Goal: Download file/media

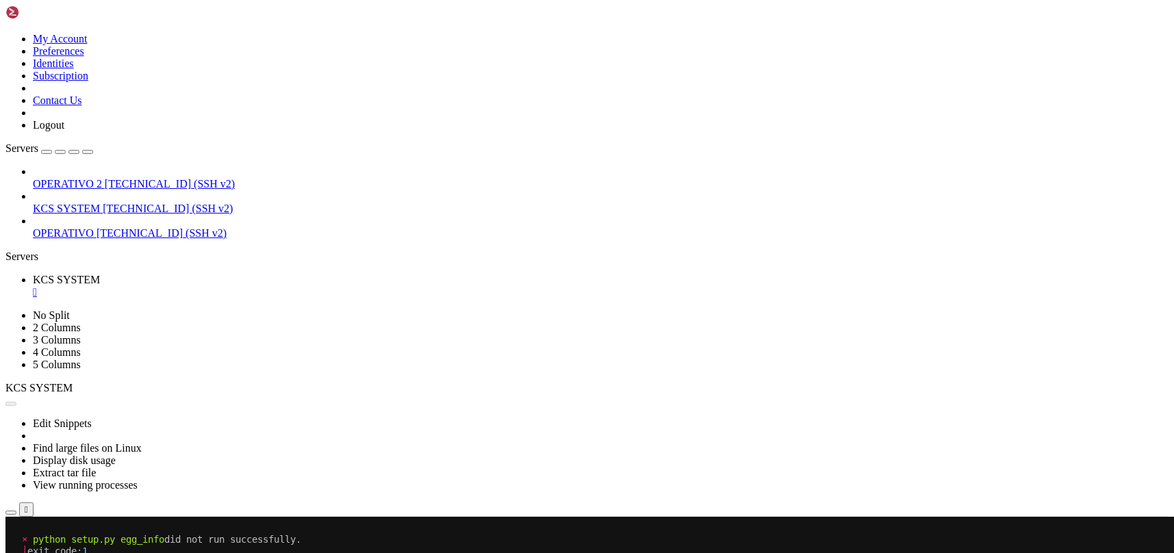
scroll to position [6, 1]
click at [60, 552] on button "Reconnect" at bounding box center [32, 562] width 55 height 14
click at [260, 286] on div "" at bounding box center [601, 292] width 1136 height 12
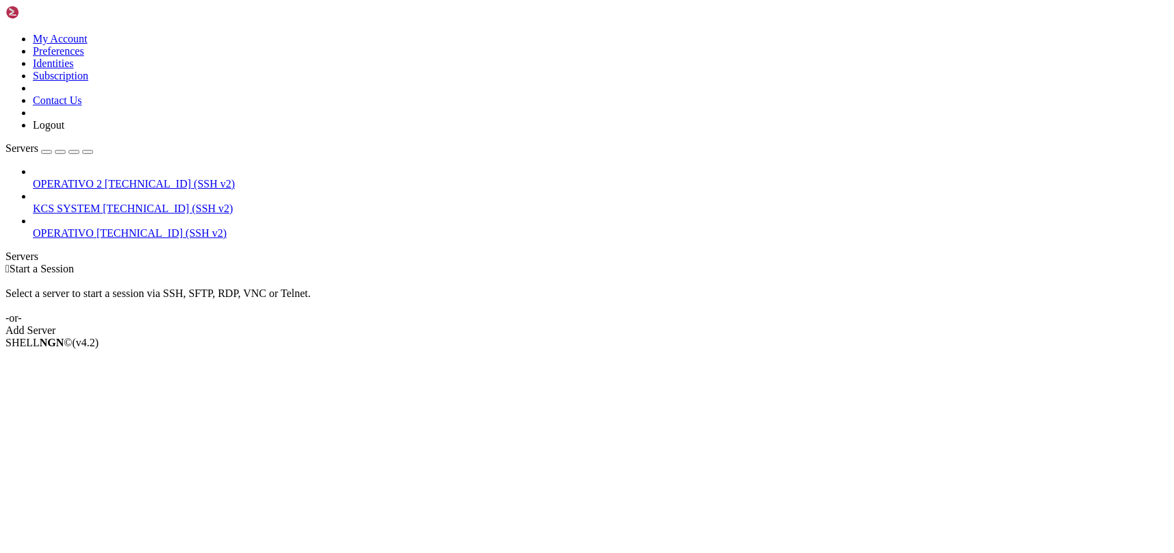
click at [100, 203] on span "KCS SYSTEM" at bounding box center [66, 209] width 67 height 12
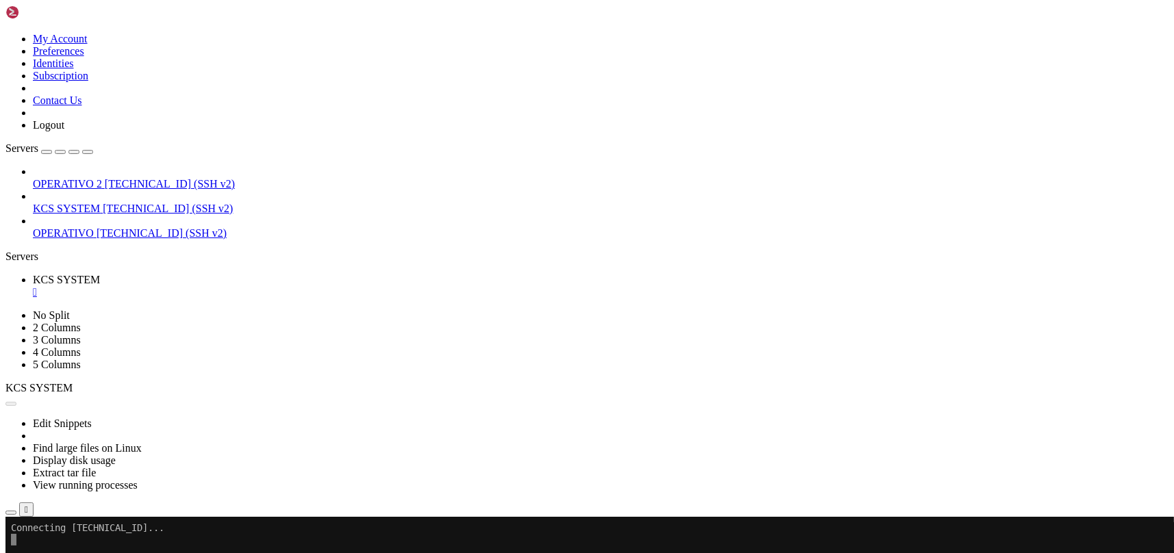
scroll to position [0, 0]
drag, startPoint x: 70, startPoint y: 3, endPoint x: 228, endPoint y: 50, distance: 165.0
click at [16, 511] on button "button" at bounding box center [10, 513] width 11 height 4
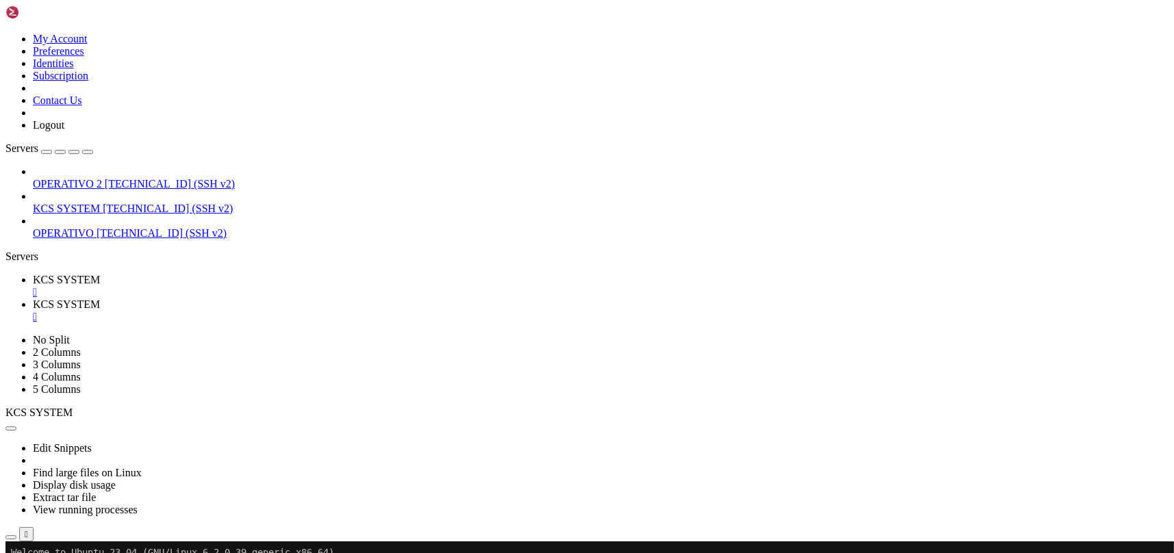
scroll to position [274, 0]
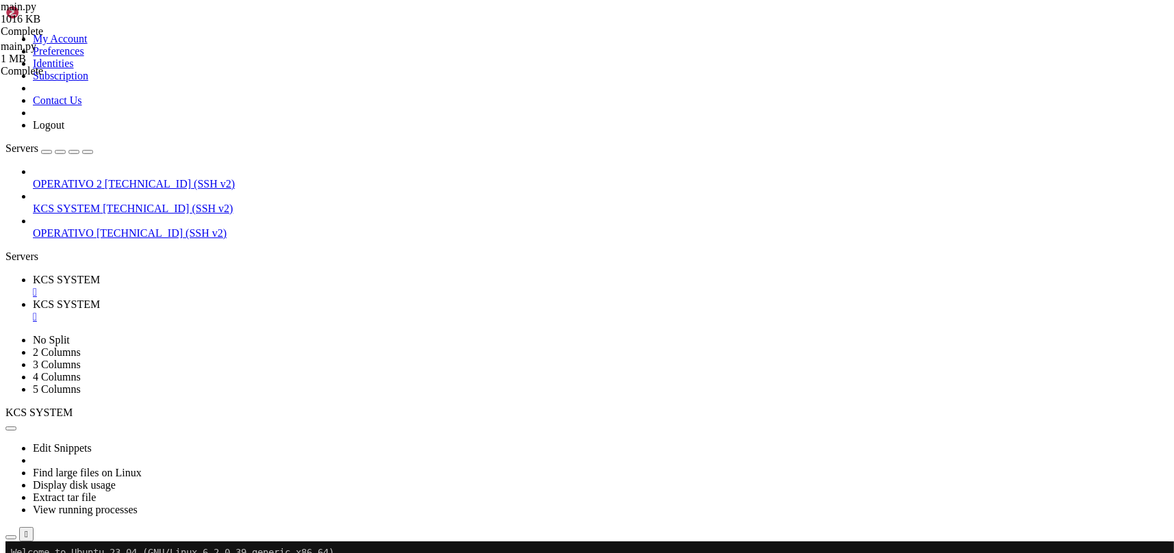
type input "/home"
click at [359, 298] on link "KCS SYSTEM " at bounding box center [601, 310] width 1136 height 25
click at [264, 286] on div "" at bounding box center [601, 292] width 1136 height 12
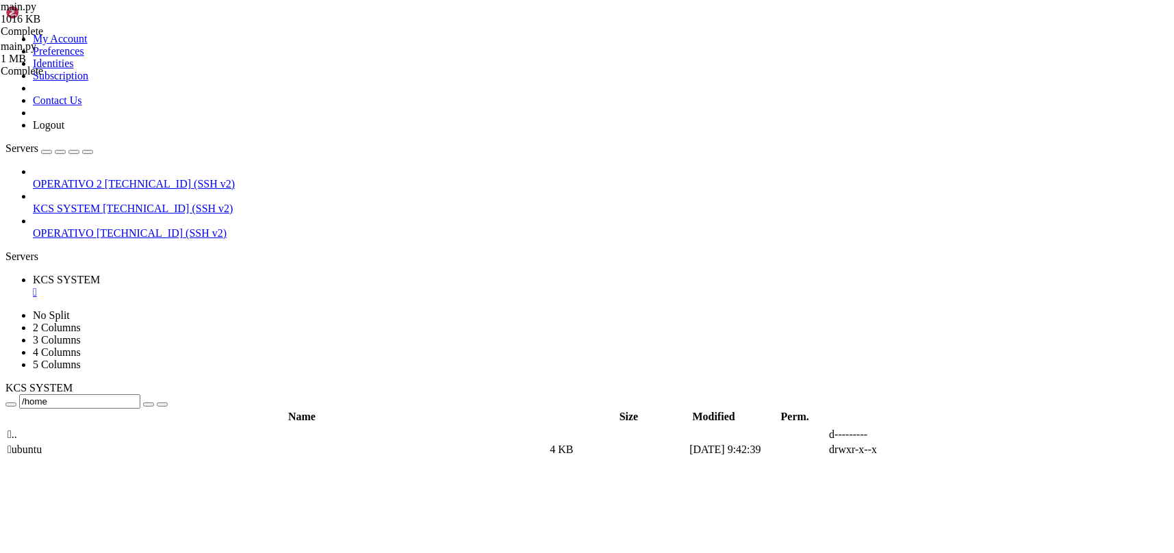
click at [261, 286] on div "" at bounding box center [601, 292] width 1136 height 12
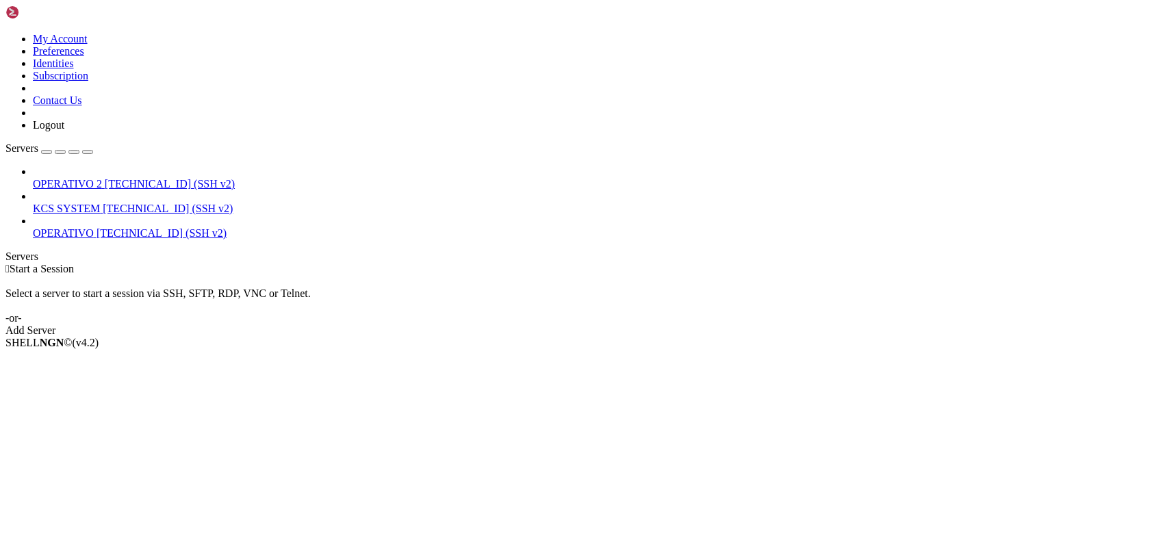
click at [100, 203] on span "KCS SYSTEM" at bounding box center [66, 209] width 67 height 12
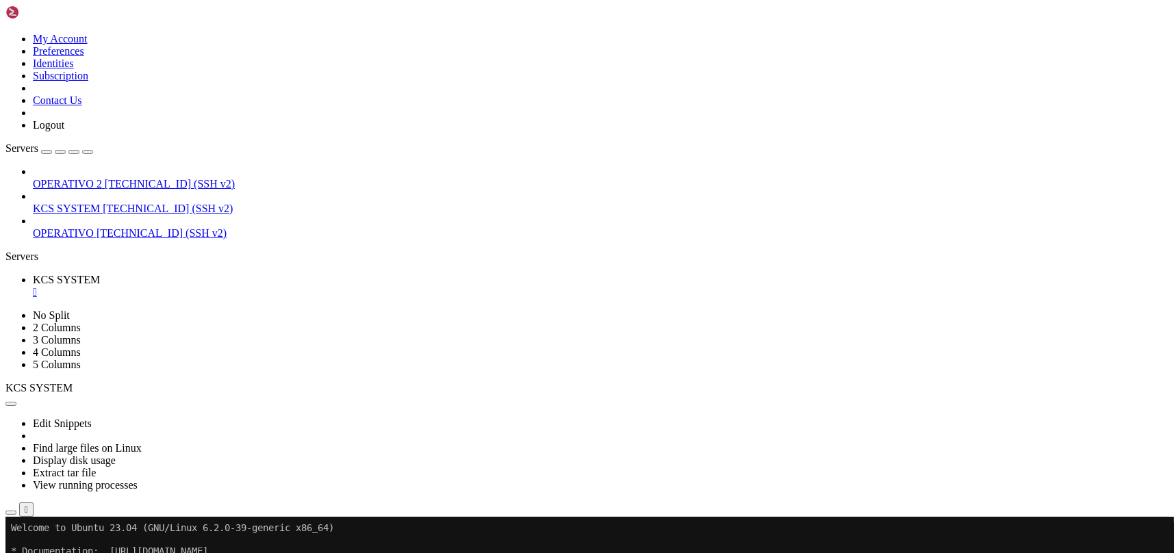
click at [11, 513] on icon "button" at bounding box center [11, 513] width 0 height 0
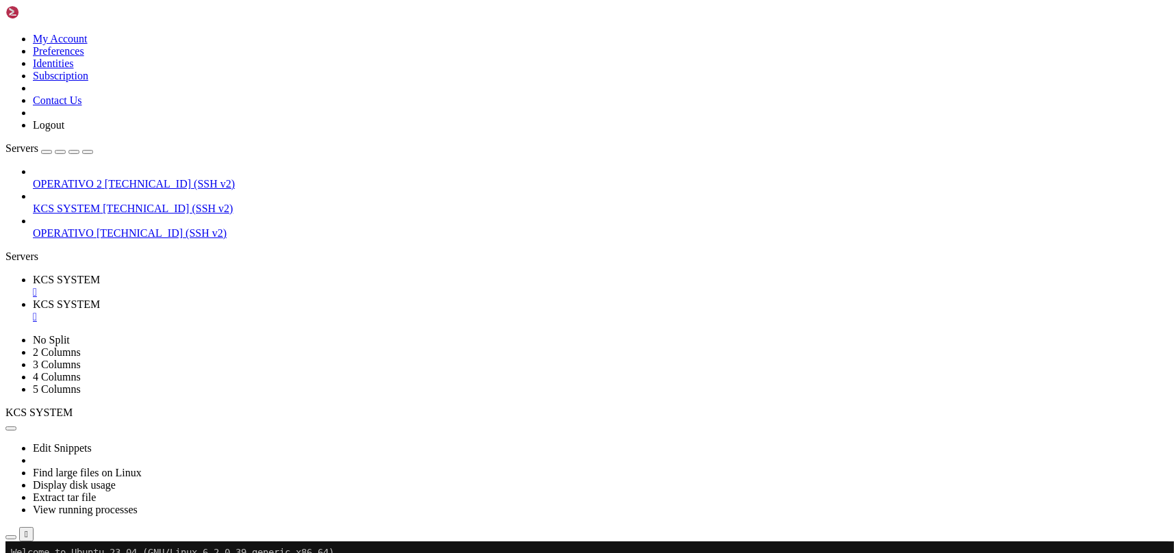
scroll to position [274, 0]
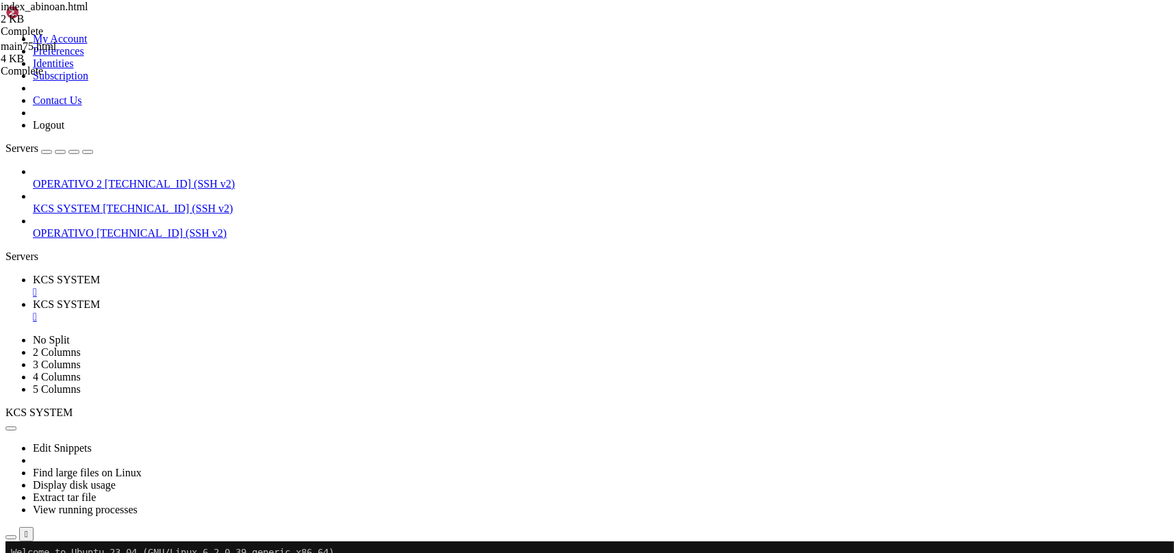
click at [100, 274] on span "KCS SYSTEM" at bounding box center [66, 280] width 67 height 12
click at [293, 298] on link "KCS SYSTEM " at bounding box center [601, 310] width 1136 height 25
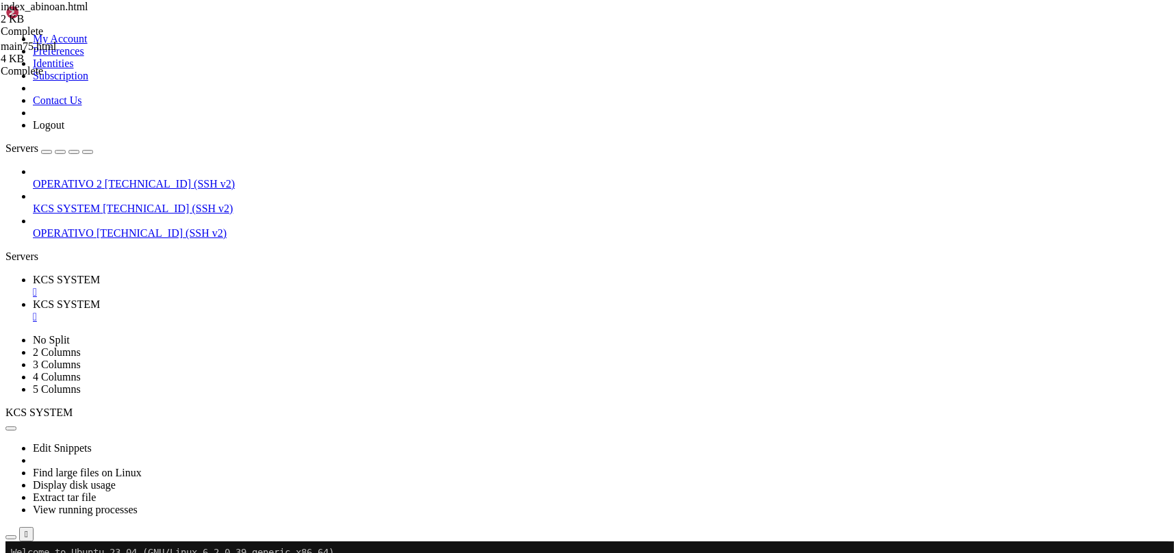
type input "/home/ubuntu/31-app-odoo2/instance"
click at [100, 203] on span "KCS SYSTEM" at bounding box center [66, 209] width 67 height 12
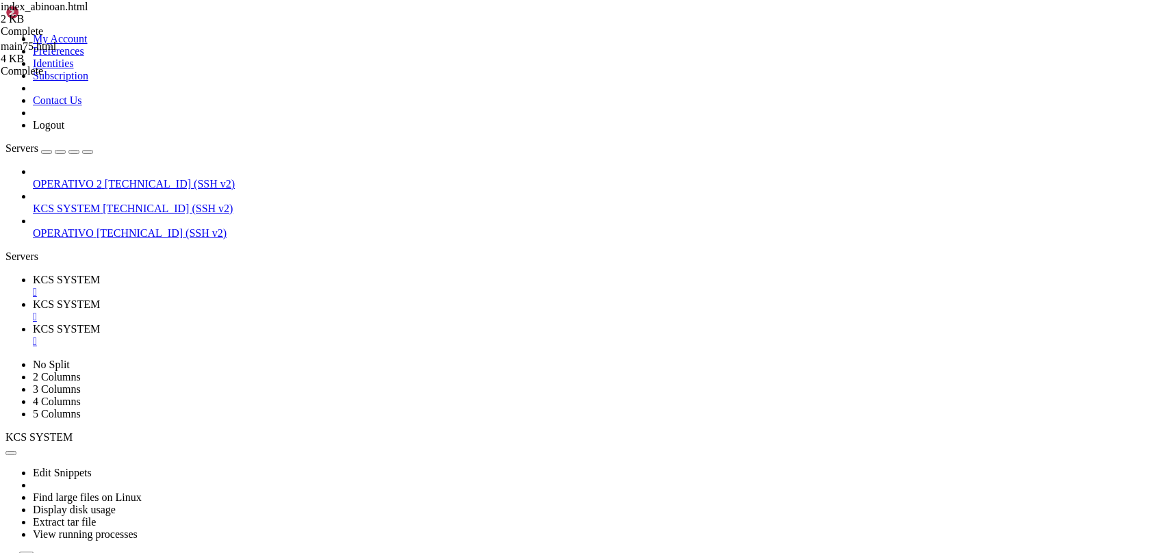
click at [362, 311] on div "" at bounding box center [601, 317] width 1136 height 12
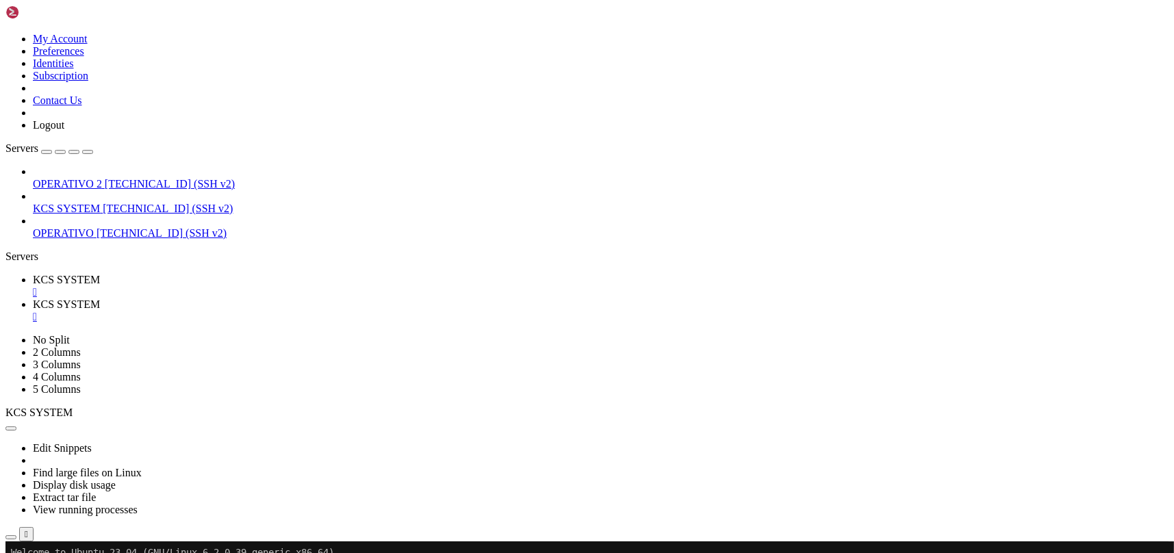
click at [362, 311] on div "" at bounding box center [601, 317] width 1136 height 12
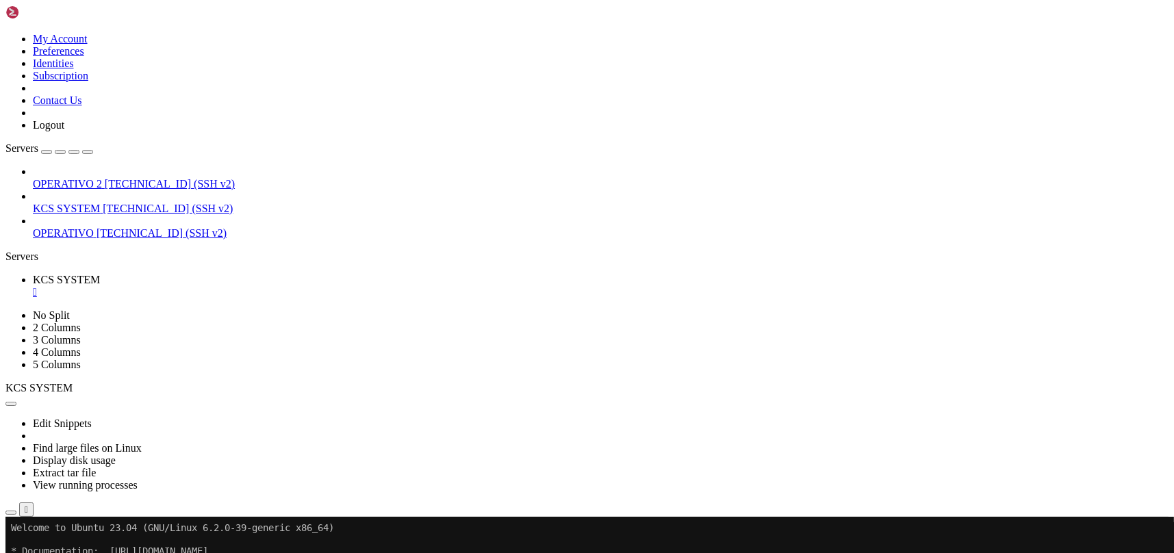
click at [100, 203] on span "KCS SYSTEM" at bounding box center [66, 209] width 67 height 12
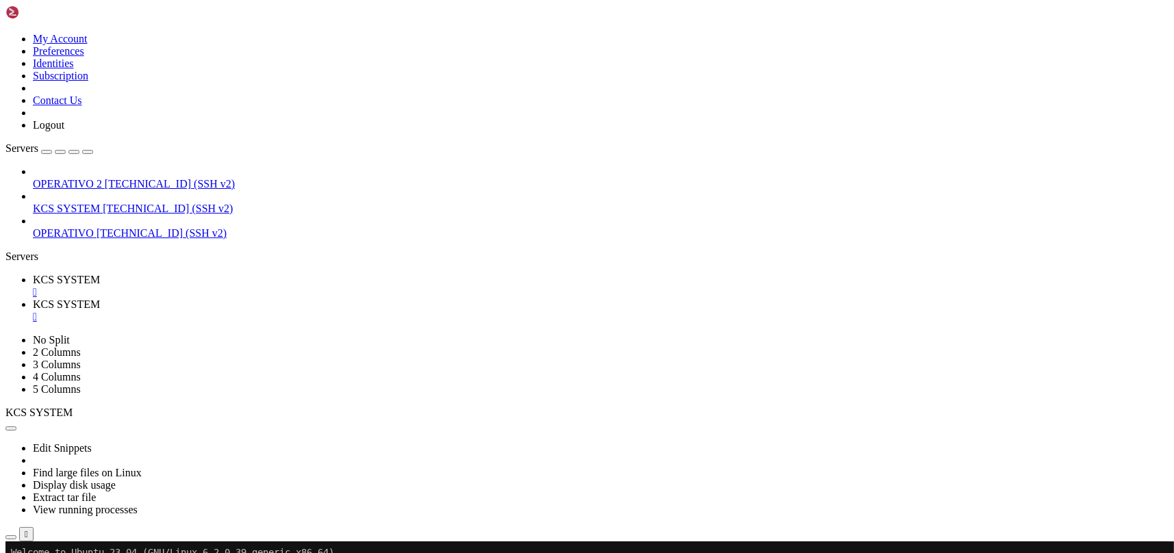
click at [359, 298] on link "KCS SYSTEM " at bounding box center [601, 310] width 1136 height 25
click at [360, 311] on div "" at bounding box center [601, 317] width 1136 height 12
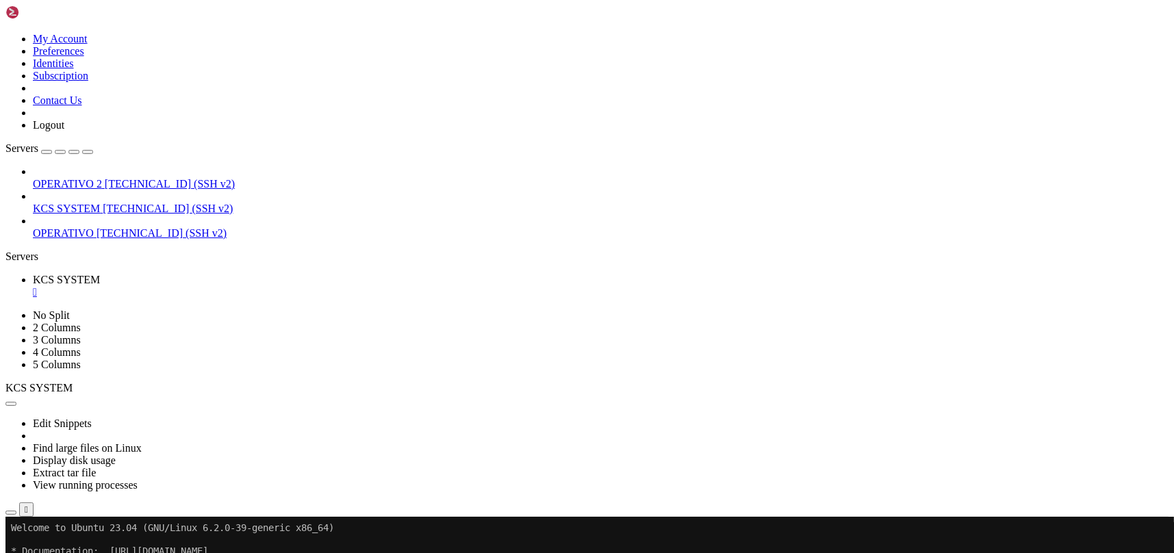
click at [257, 286] on div "" at bounding box center [601, 292] width 1136 height 12
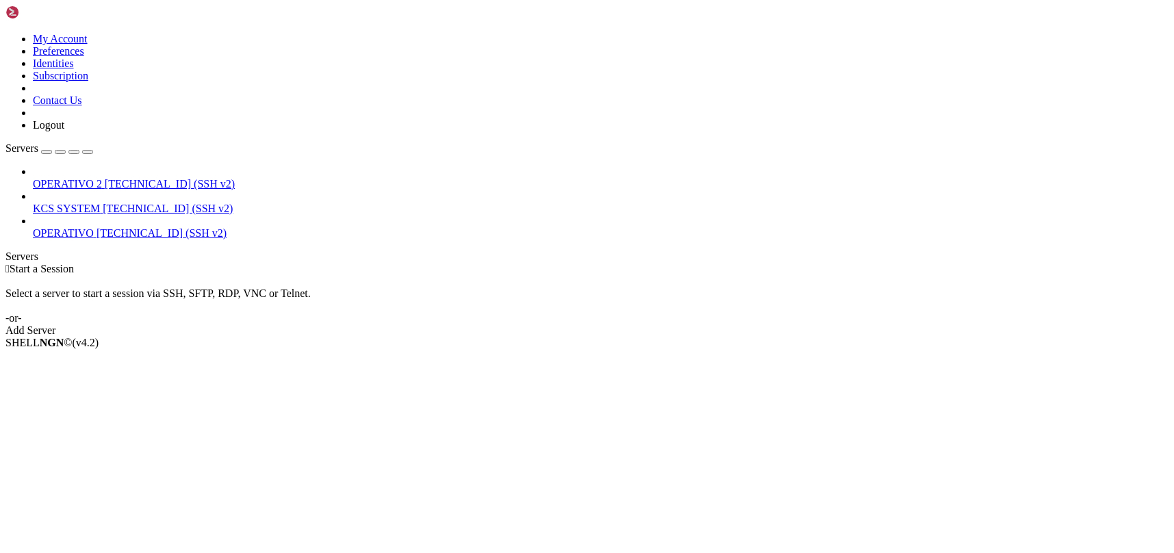
click at [33, 203] on icon at bounding box center [33, 203] width 0 height 0
click at [100, 203] on span "KCS SYSTEM" at bounding box center [66, 209] width 67 height 12
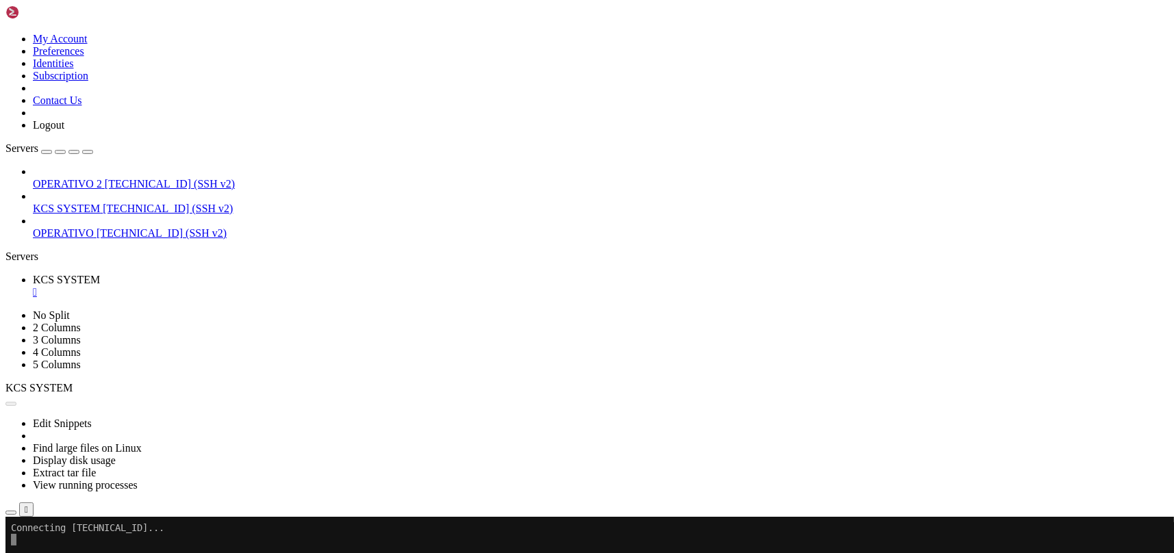
click at [11, 513] on icon "button" at bounding box center [11, 513] width 0 height 0
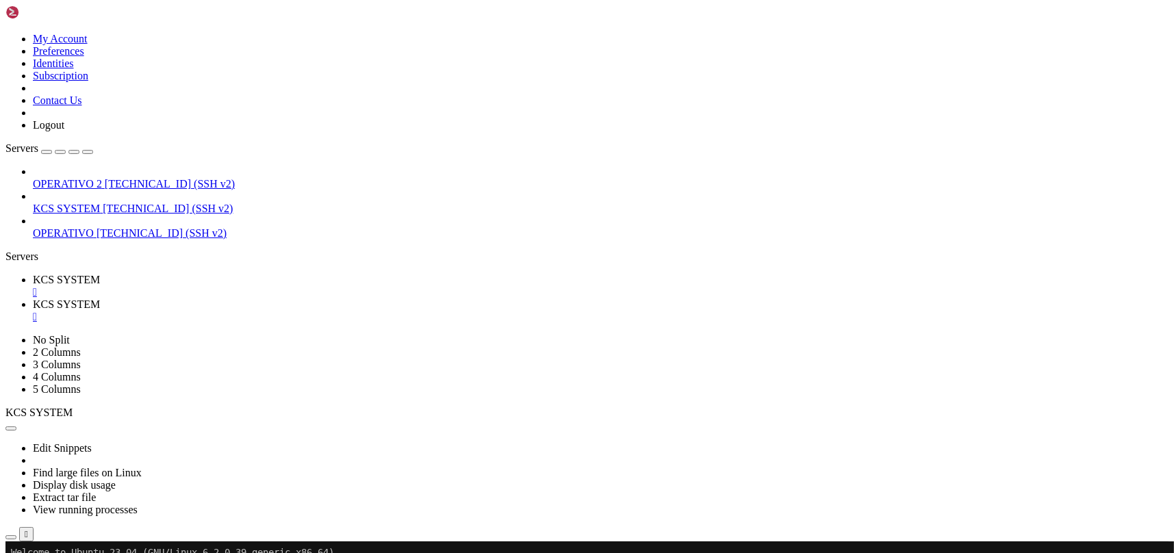
type input "/home/ubuntu/31-app-odoo2"
click at [100, 274] on span "KCS SYSTEM" at bounding box center [66, 280] width 67 height 12
